Goal: Transaction & Acquisition: Purchase product/service

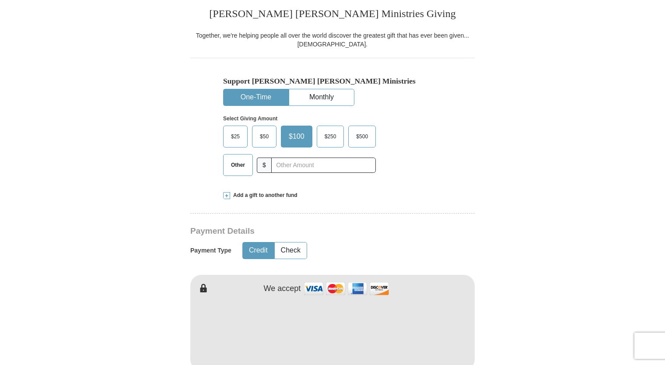
scroll to position [224, 0]
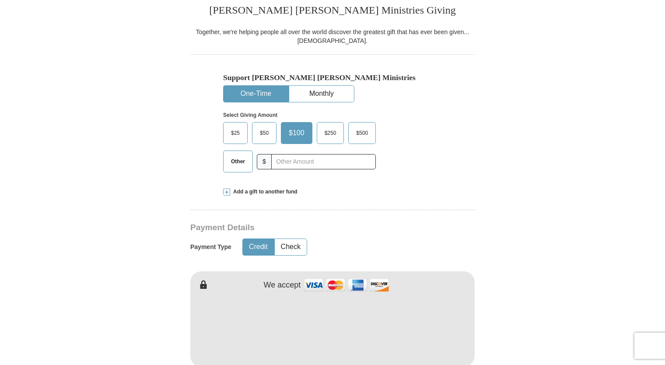
click at [246, 162] on span "Other" at bounding box center [238, 161] width 23 height 13
click at [0, 0] on input "Other" at bounding box center [0, 0] width 0 height 0
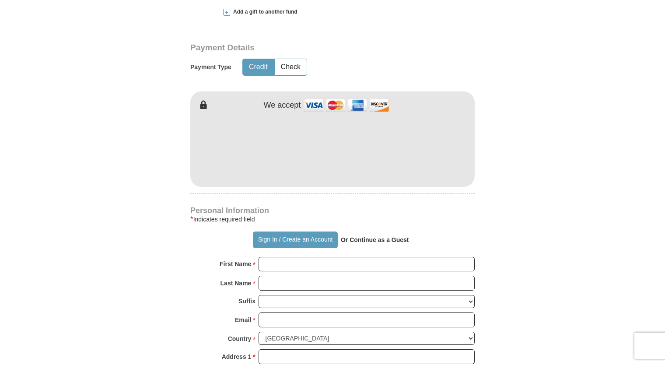
scroll to position [407, 0]
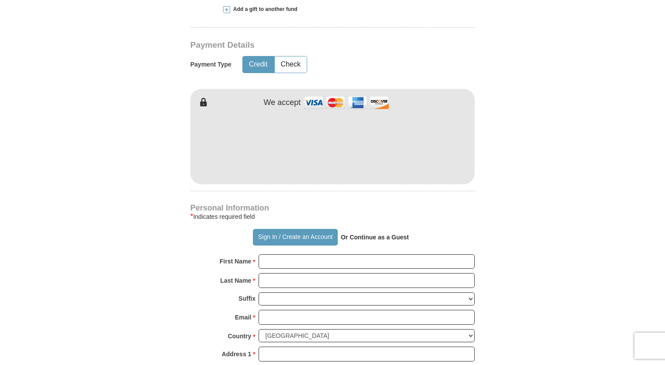
type input "30.00"
click at [371, 236] on strong "Or Continue as a Guest" at bounding box center [375, 237] width 68 height 7
click at [276, 261] on input "First Name *" at bounding box center [367, 261] width 216 height 15
type input "[PERSON_NAME]"
type input "Spears"
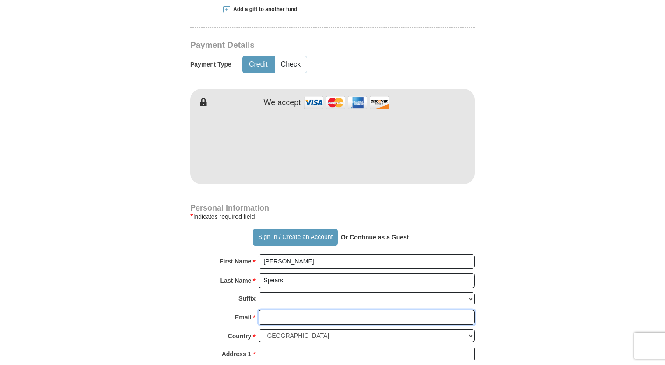
type input "[EMAIL_ADDRESS][DOMAIN_NAME]"
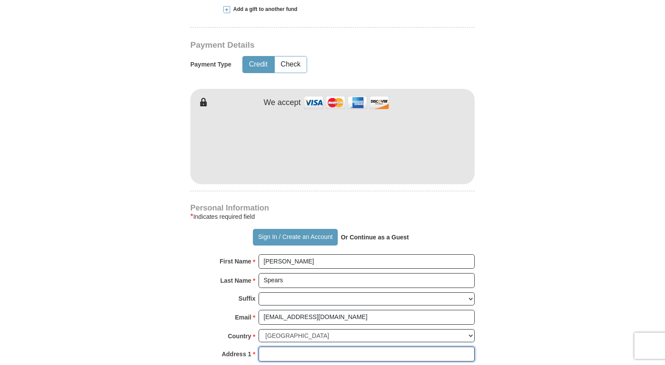
type input "7447 [GEOGRAPHIC_DATA]"
type input "2nd floor"
type input "[GEOGRAPHIC_DATA]"
select select "IL"
type input "60619"
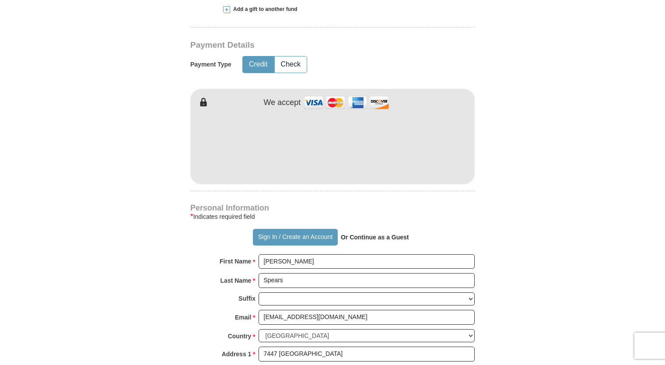
type input "7737834770"
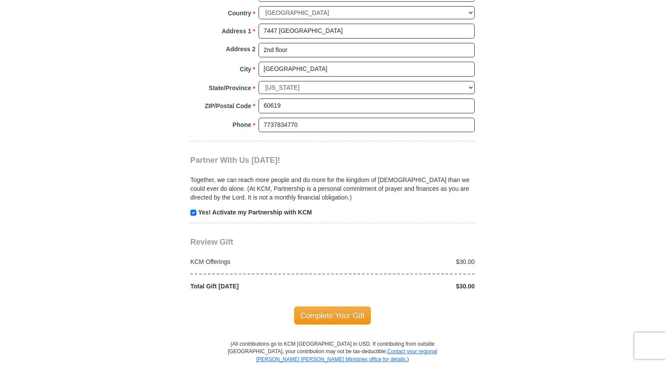
scroll to position [731, 0]
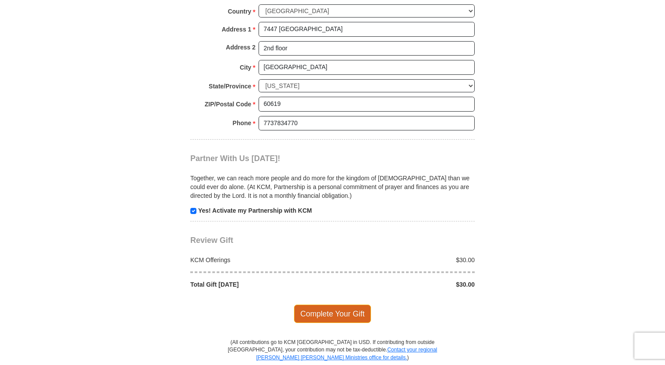
click at [316, 308] on span "Complete Your Gift" at bounding box center [332, 314] width 77 height 18
